Goal: Information Seeking & Learning: Check status

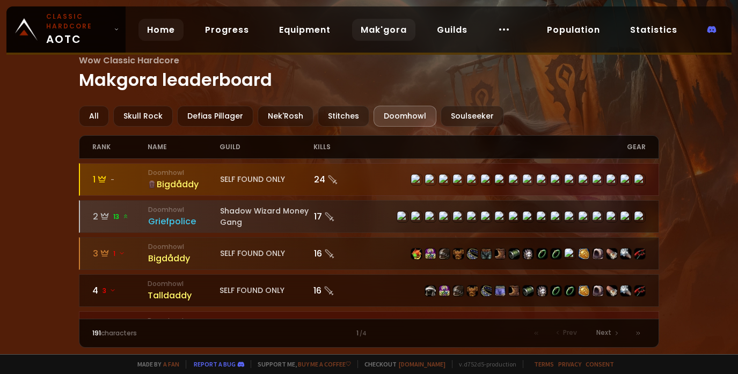
click at [161, 29] on link "Home" at bounding box center [160, 30] width 45 height 22
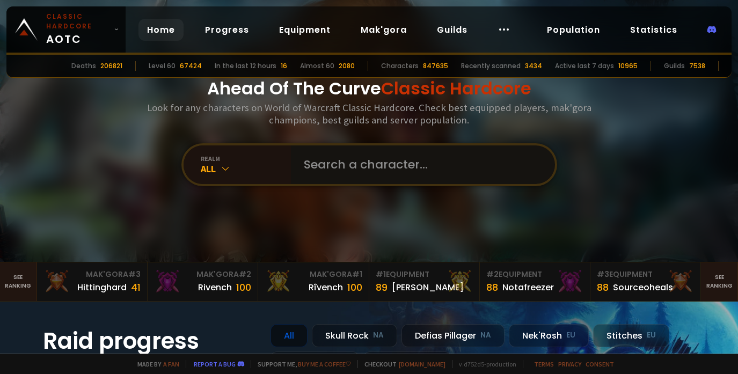
click at [353, 164] on input "text" at bounding box center [419, 164] width 245 height 39
paste input "Snípedsoxttv"
click at [353, 163] on input "Snípedsoxttv" at bounding box center [414, 164] width 235 height 39
click at [412, 166] on input "Snípedsoxttv" at bounding box center [414, 164] width 235 height 39
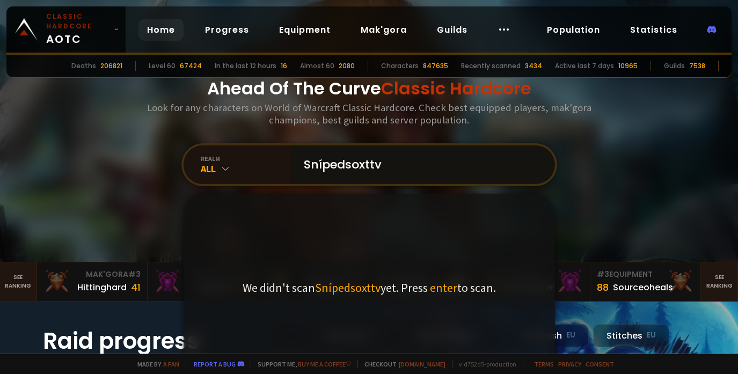
type input "Snípedsoxttv."
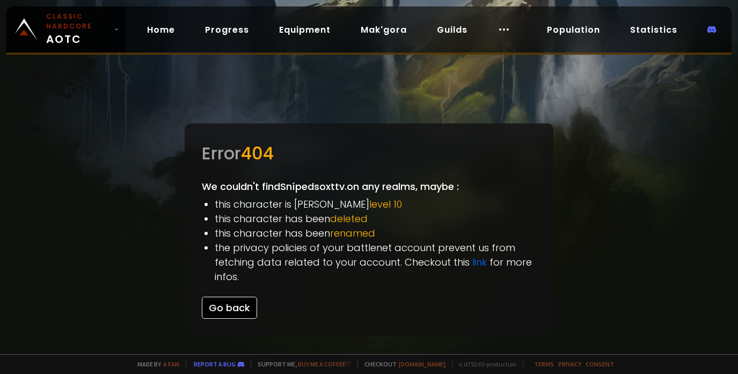
click at [237, 305] on button "Go back" at bounding box center [229, 308] width 55 height 22
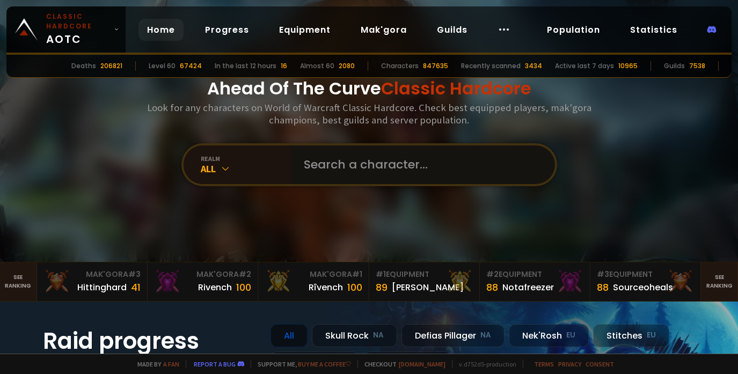
click at [338, 179] on input "text" at bounding box center [419, 164] width 245 height 39
paste input "Snípedsoxttv"
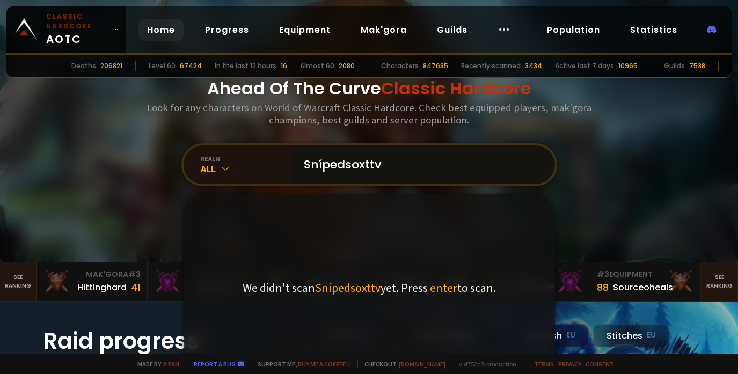
click at [319, 160] on input "Snípedsoxttv" at bounding box center [419, 164] width 245 height 39
drag, startPoint x: 320, startPoint y: 163, endPoint x: 260, endPoint y: 161, distance: 60.2
click at [260, 161] on div "realm All Snípedsoxttv We didn't scan Snípedsoxttv yet. Press enter to scan." at bounding box center [369, 164] width 376 height 43
click at [374, 167] on input "pedsoxttv" at bounding box center [419, 164] width 245 height 39
type input "pedsoxttv"
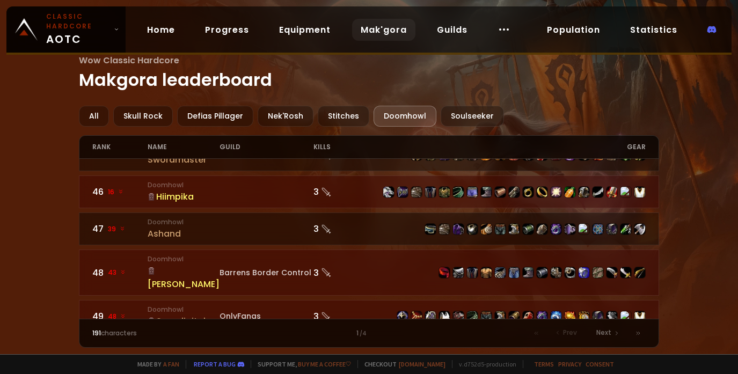
scroll to position [1710, 0]
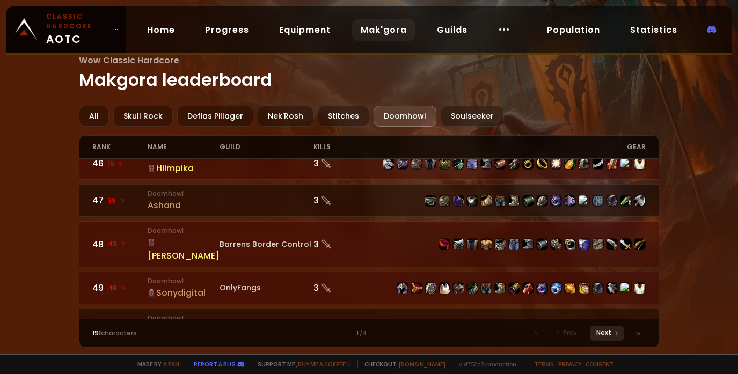
click at [612, 328] on div "Next" at bounding box center [607, 333] width 34 height 15
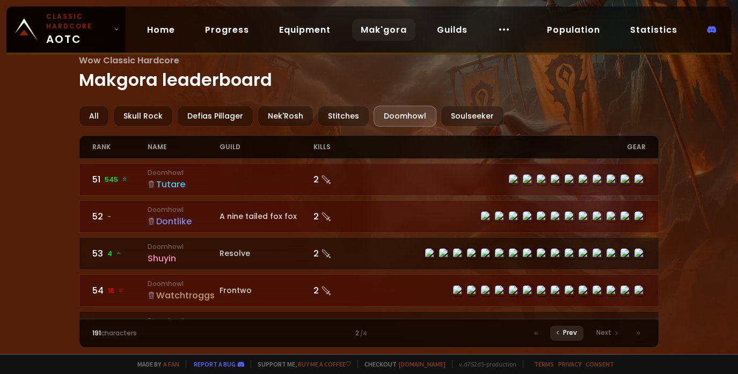
click at [567, 326] on div "Prev" at bounding box center [566, 333] width 33 height 15
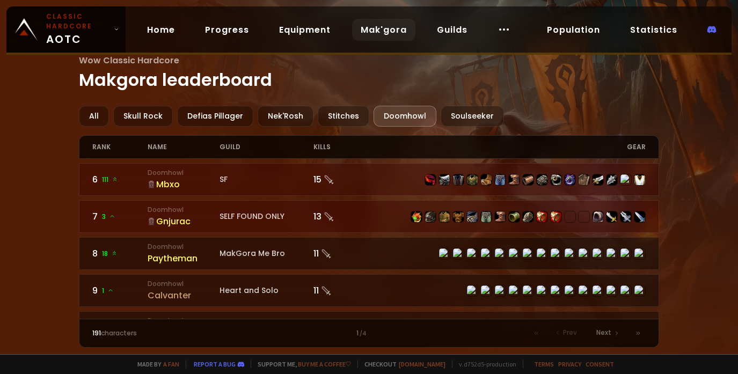
scroll to position [207, 0]
